Goal: Check status

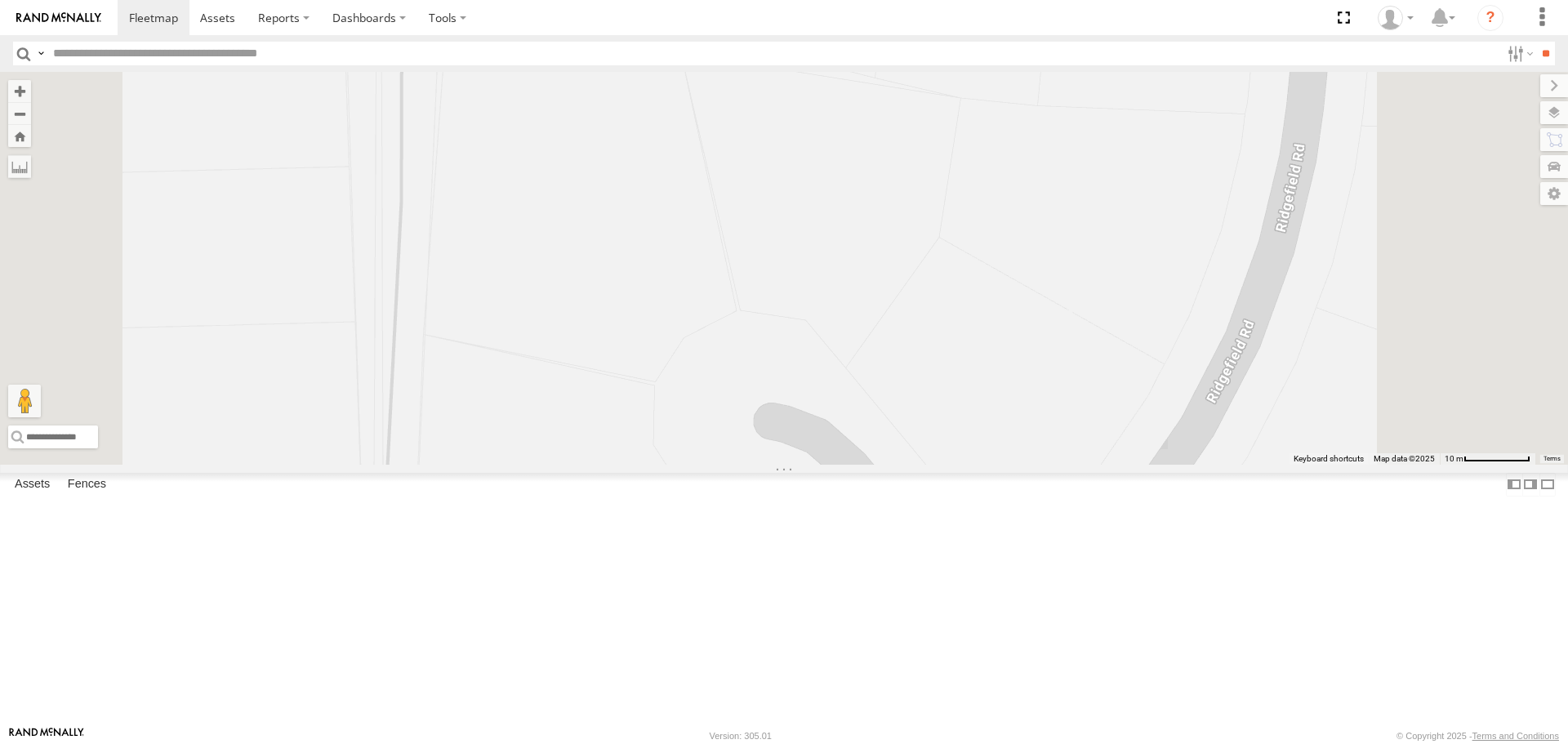
click at [0, 0] on span at bounding box center [0, 0] width 0 height 0
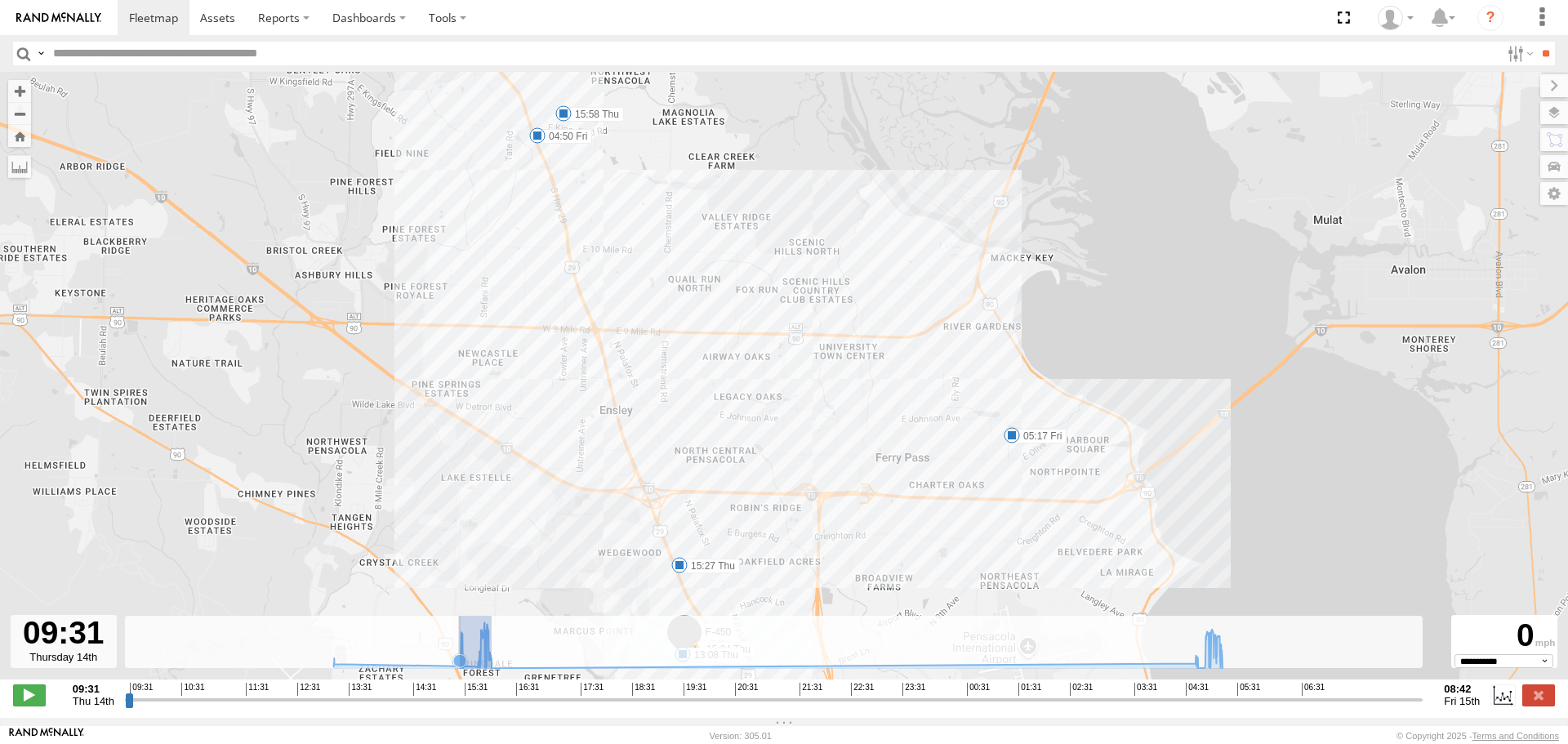
drag, startPoint x: 492, startPoint y: 671, endPoint x: 460, endPoint y: 671, distance: 32.0
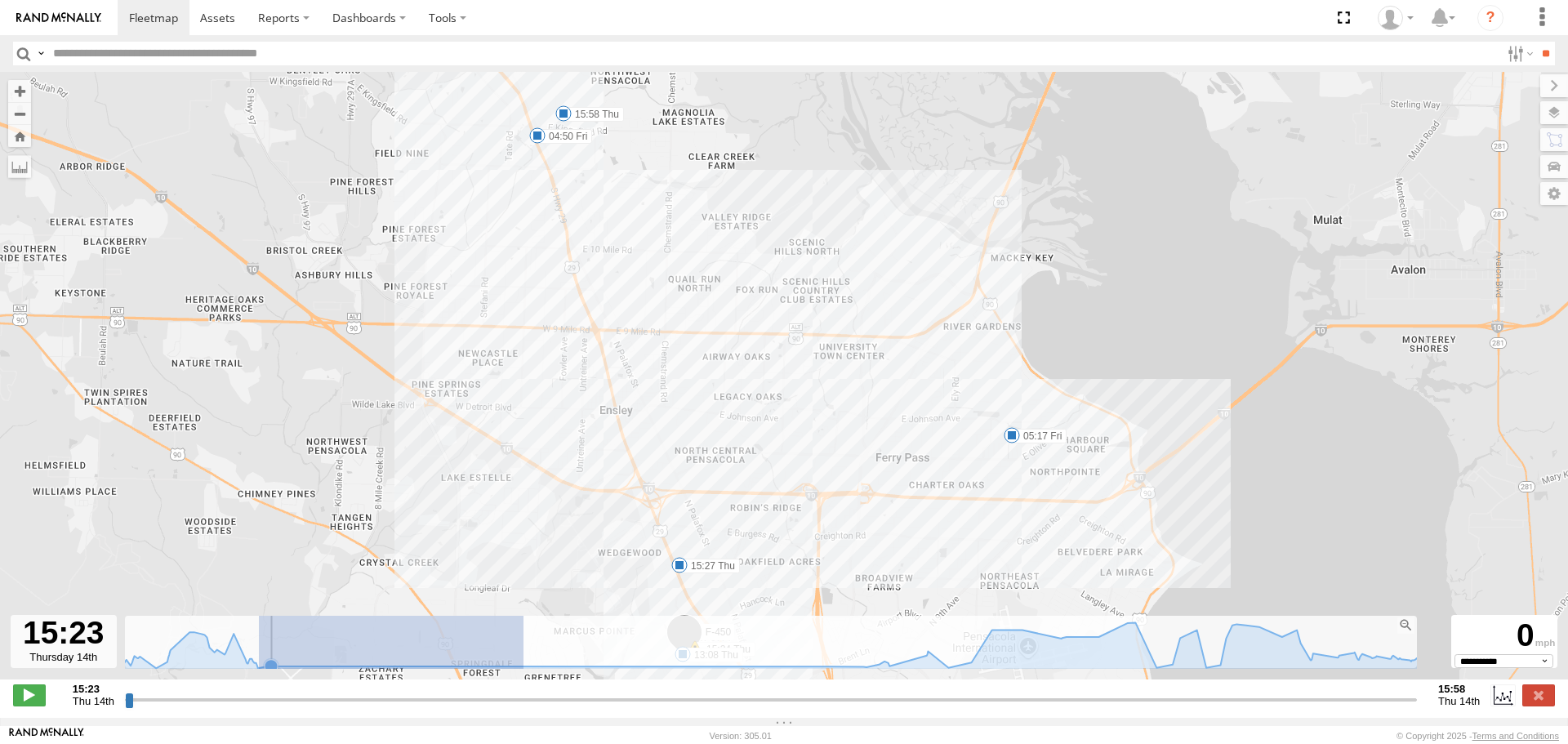
drag, startPoint x: 360, startPoint y: 668, endPoint x: 571, endPoint y: 655, distance: 211.4
click at [563, 661] on icon "Created with Highcharts 6.0.7 Reset zoom level 1:1 Reset zoom Highcharts.com" at bounding box center [774, 642] width 1298 height 53
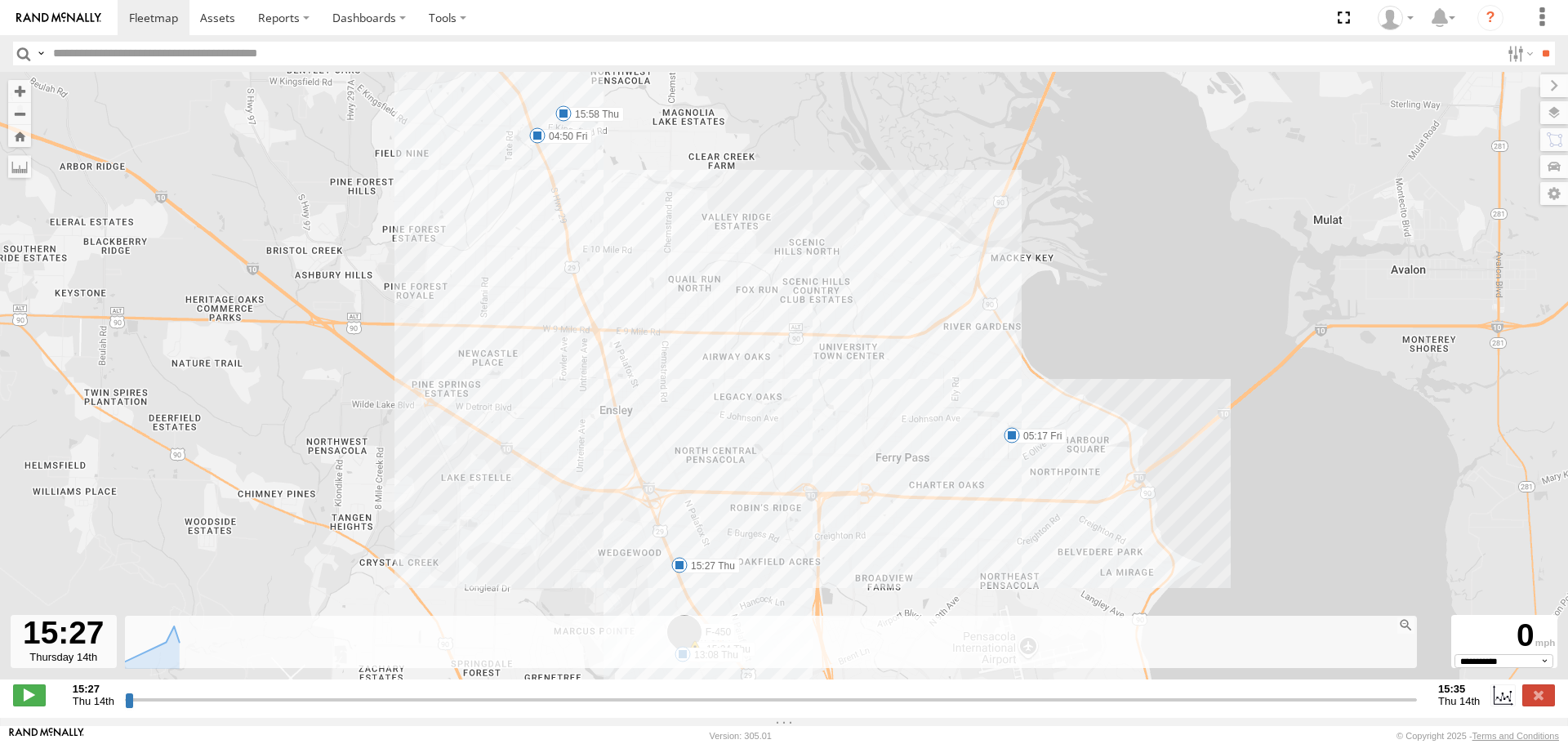
click at [288, 714] on div "**********" at bounding box center [784, 695] width 1568 height 34
drag, startPoint x: 130, startPoint y: 710, endPoint x: 512, endPoint y: 723, distance: 382.2
click at [512, 707] on input "range" at bounding box center [772, 699] width 1292 height 16
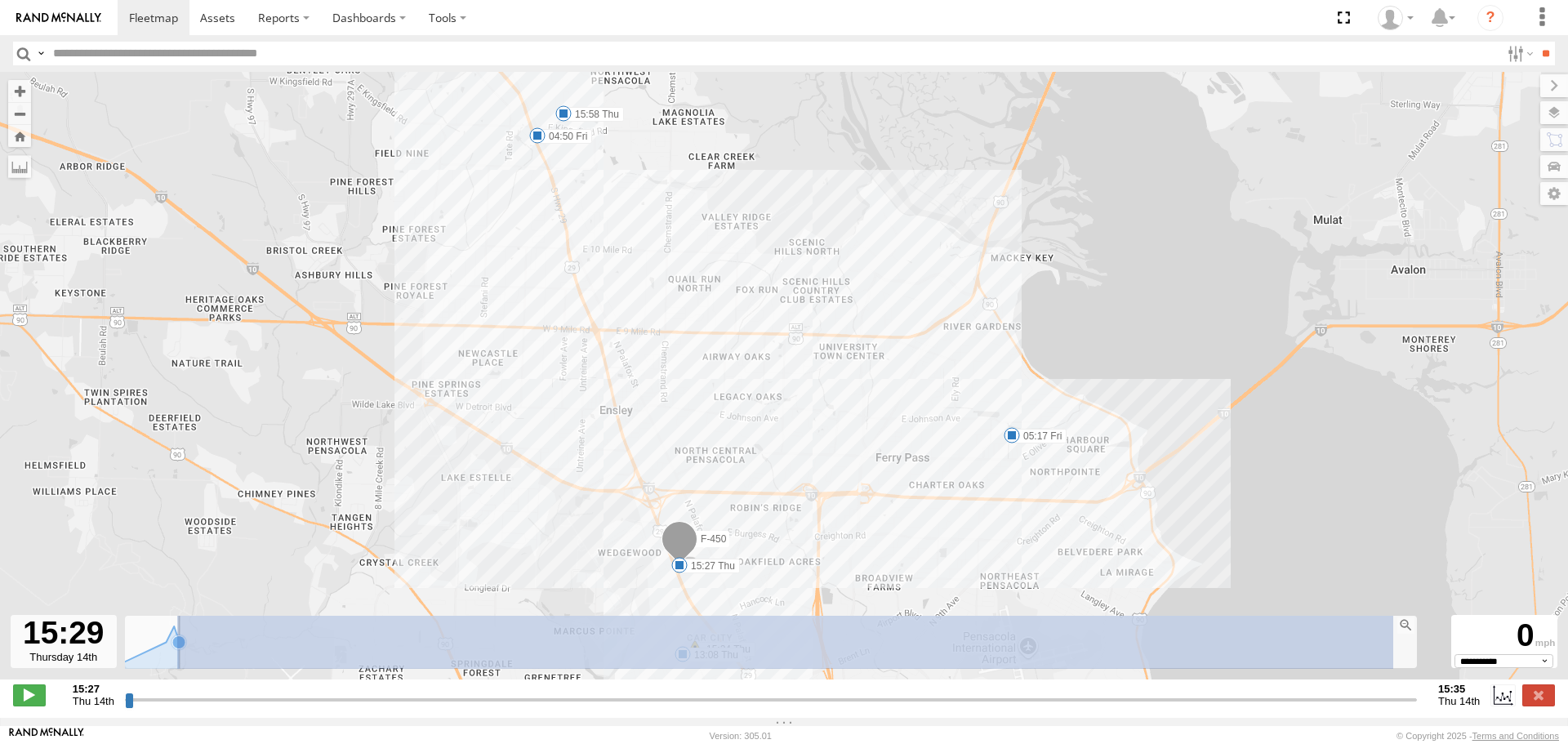
drag, startPoint x: 178, startPoint y: 650, endPoint x: 1393, endPoint y: 648, distance: 1215.0
click at [1393, 648] on icon "Created with Highcharts 6.0.7 Reset zoom level 1:1 Reset zoom Highcharts.com" at bounding box center [774, 642] width 1298 height 53
type input "**********"
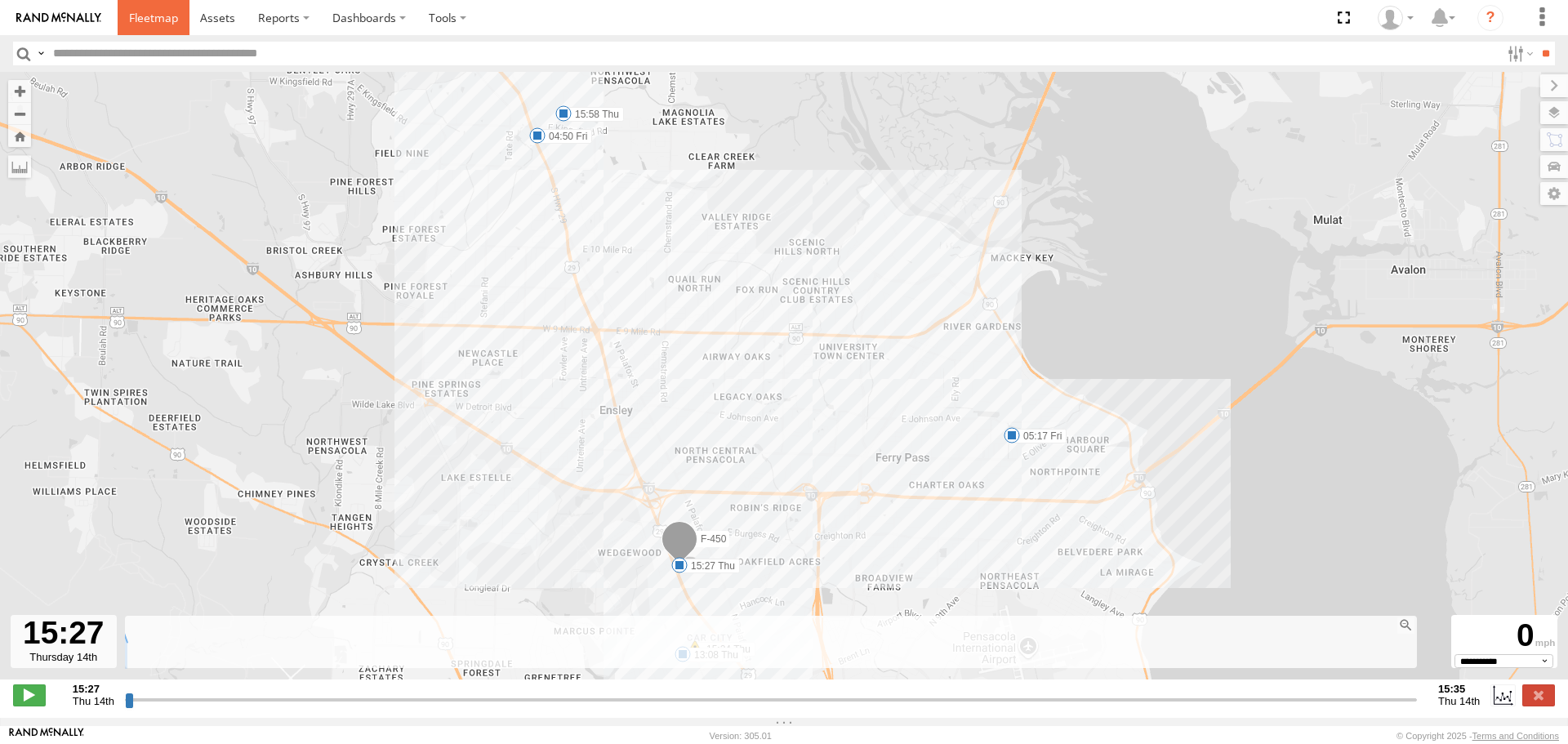
click at [146, 16] on span at bounding box center [154, 17] width 49 height 16
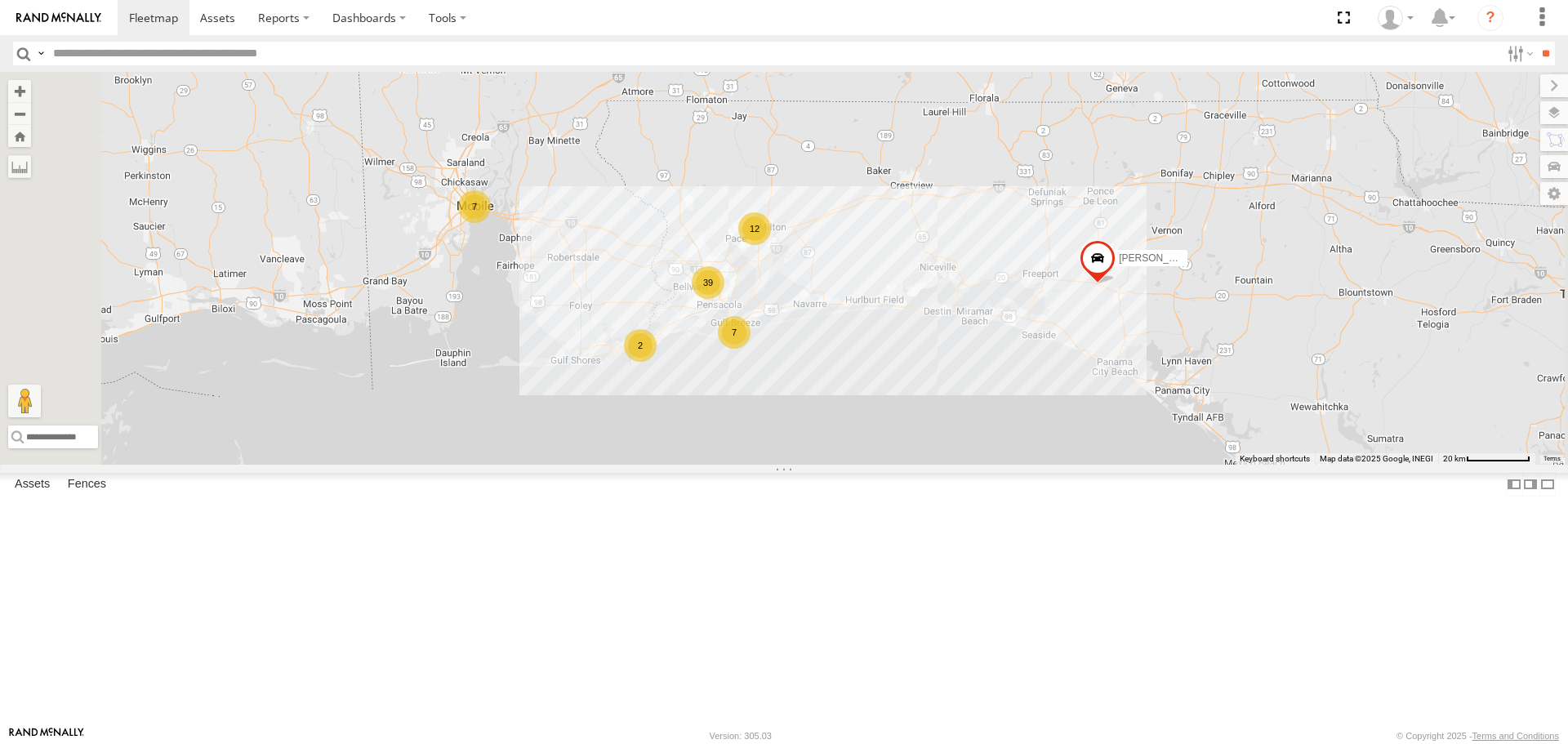
click at [0, 0] on span at bounding box center [0, 0] width 0 height 0
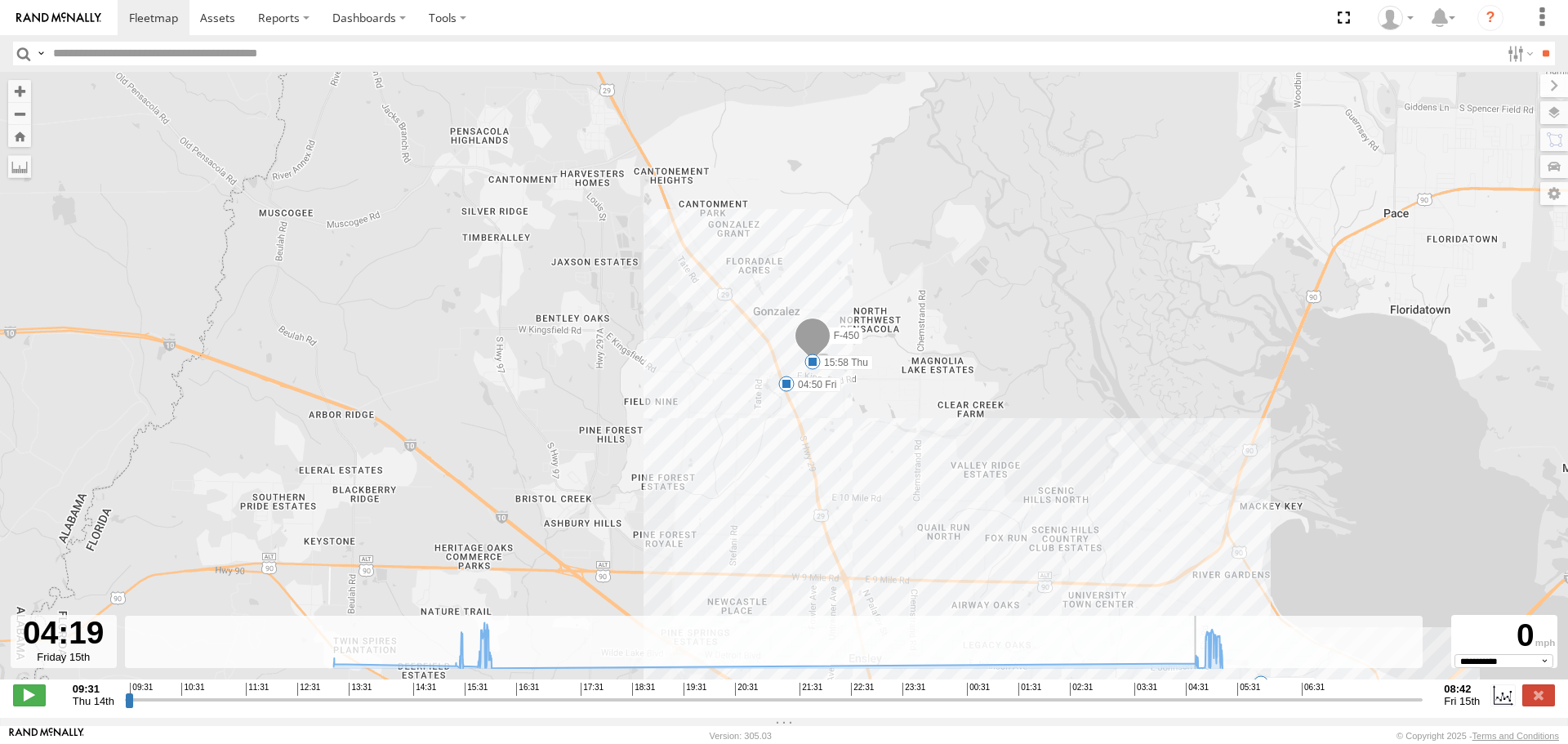
drag, startPoint x: 133, startPoint y: 707, endPoint x: 1177, endPoint y: 706, distance: 1044.0
click at [1177, 706] on input "range" at bounding box center [774, 699] width 1299 height 16
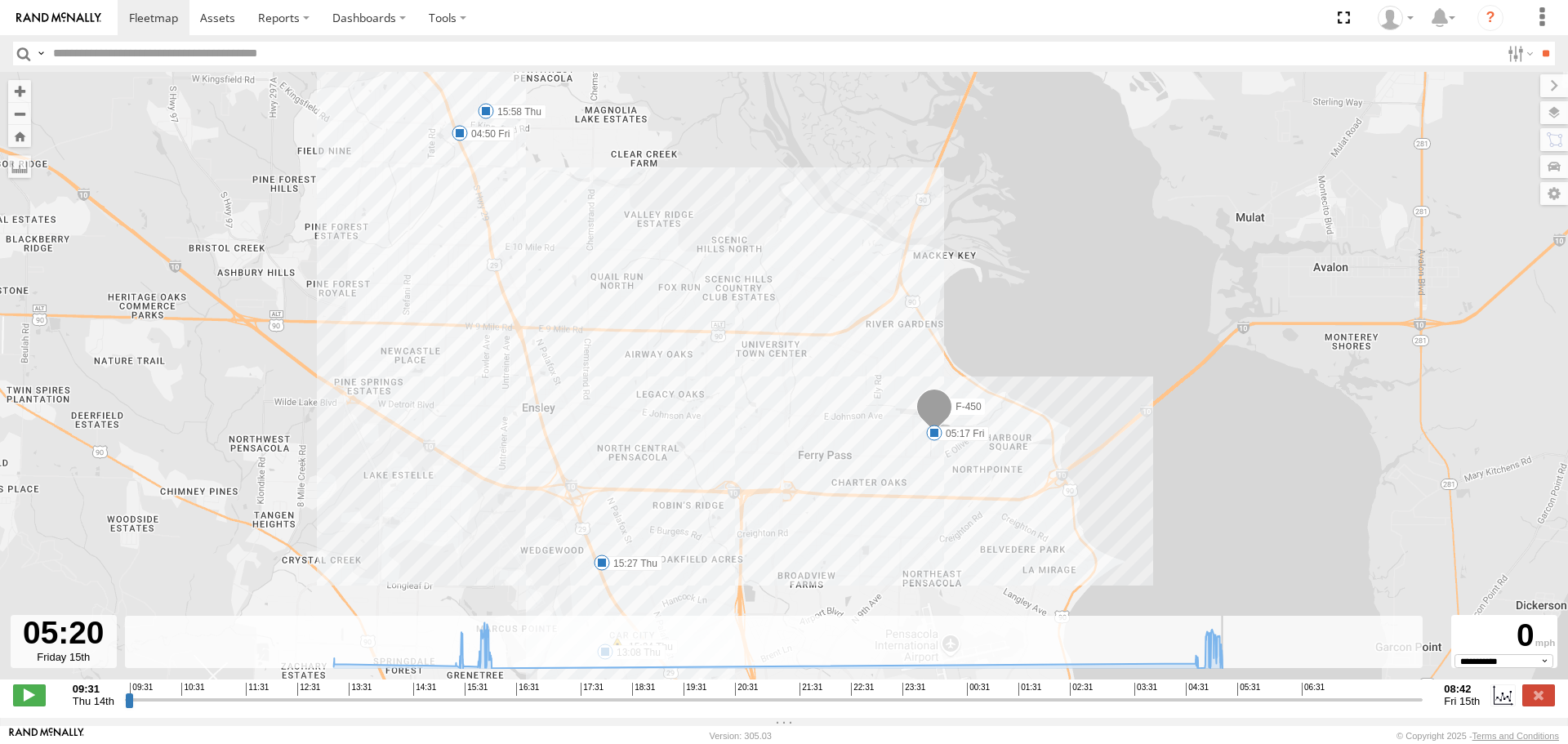
drag, startPoint x: 1181, startPoint y: 708, endPoint x: 1231, endPoint y: 698, distance: 51.0
type input "**********"
click at [1231, 698] on input "range" at bounding box center [774, 699] width 1299 height 16
click at [131, 11] on span at bounding box center [154, 17] width 49 height 16
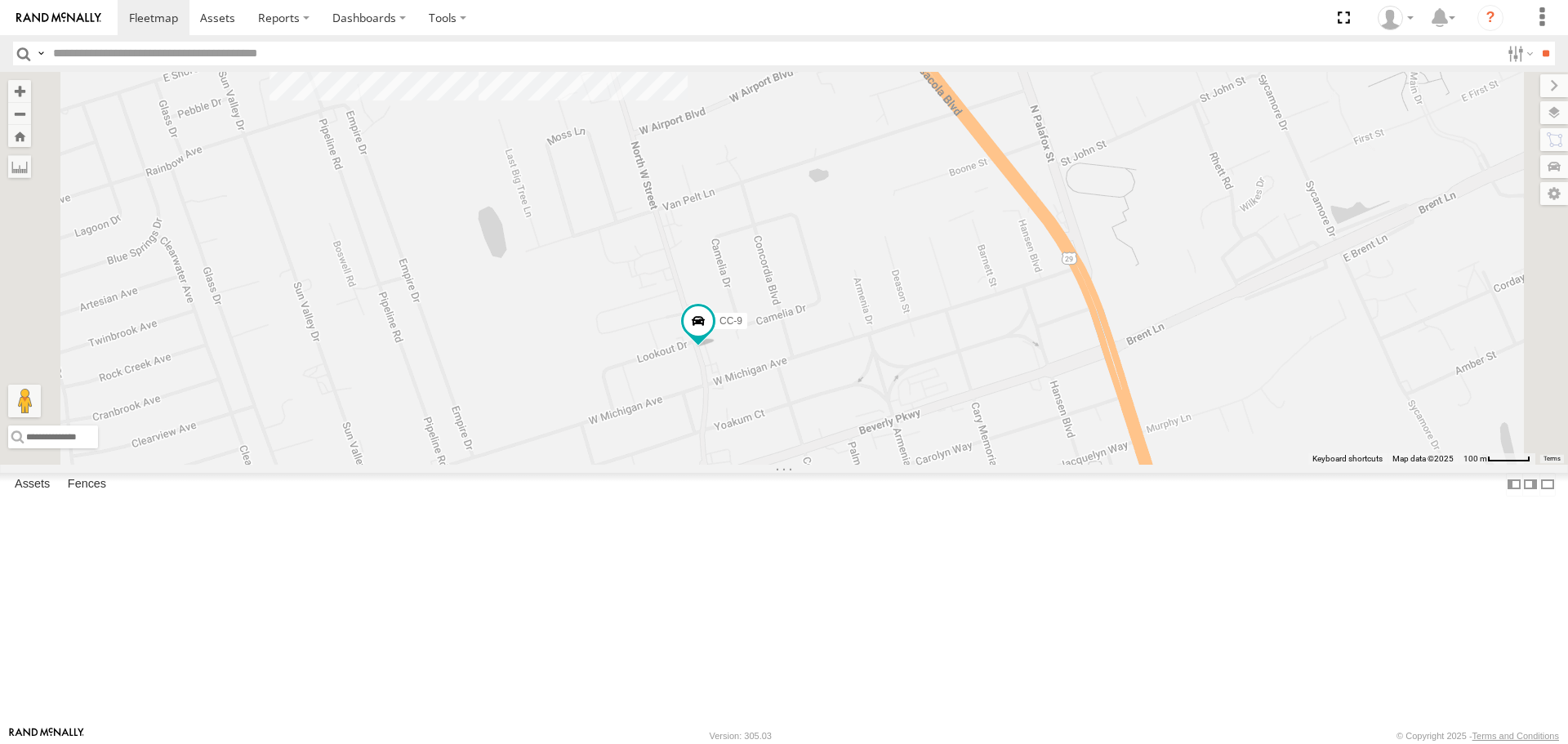
drag, startPoint x: 845, startPoint y: 178, endPoint x: 838, endPoint y: 413, distance: 235.1
click at [838, 413] on div "ALFRED TODD CC-9 BRYAN EXPLORER" at bounding box center [784, 268] width 1568 height 392
